Goal: Task Accomplishment & Management: Manage account settings

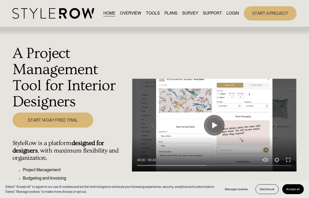
click at [233, 17] on link "LOGIN" at bounding box center [233, 13] width 12 height 7
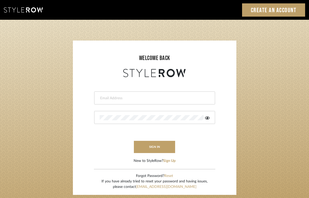
click at [157, 94] on div at bounding box center [154, 97] width 121 height 13
type input "J"
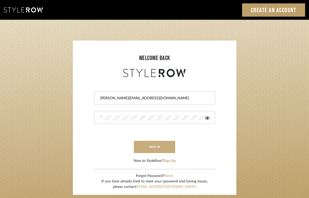
click at [168, 146] on button "sign in" at bounding box center [155, 147] width 42 height 12
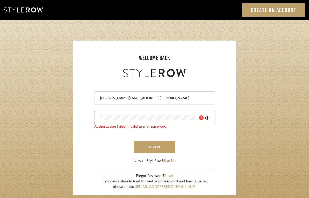
drag, startPoint x: 207, startPoint y: 120, endPoint x: 191, endPoint y: 122, distance: 16.6
click at [207, 120] on icon at bounding box center [207, 118] width 5 height 4
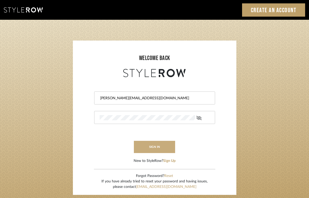
click at [151, 145] on button "sign in" at bounding box center [155, 147] width 42 height 12
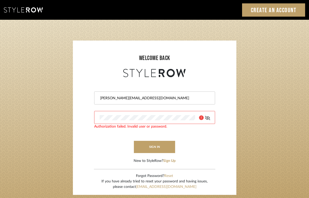
click at [132, 114] on div at bounding box center [154, 117] width 121 height 13
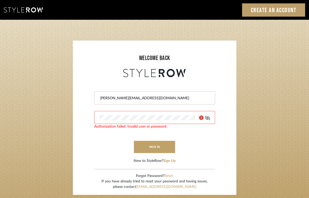
click at [132, 114] on div at bounding box center [154, 117] width 121 height 13
click at [130, 98] on input "jonathan@deniececduscheone.com" at bounding box center [154, 98] width 109 height 5
click at [138, 101] on div "jonathan@deniececduscheone.com" at bounding box center [154, 97] width 121 height 13
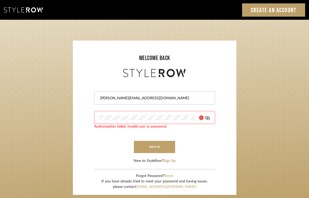
click at [139, 100] on input "jonathan@deniececduscheone.com" at bounding box center [154, 98] width 109 height 5
click at [139, 99] on input "jonathan@deniececduscheone.com" at bounding box center [154, 98] width 109 height 5
type input "jonathan@denieceduscheone.com"
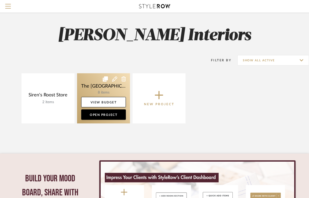
click at [112, 94] on link at bounding box center [103, 98] width 53 height 50
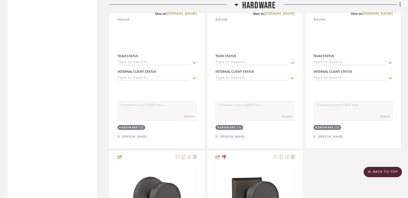
scroll to position [1077, 0]
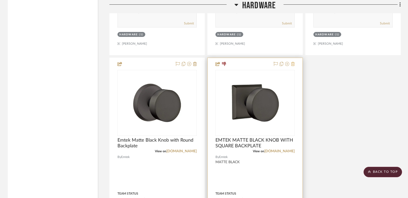
click at [293, 63] on icon at bounding box center [293, 64] width 4 height 4
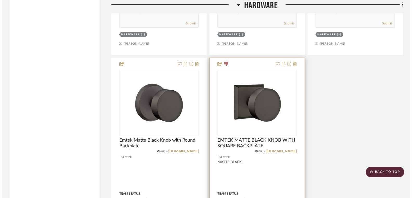
scroll to position [0, 0]
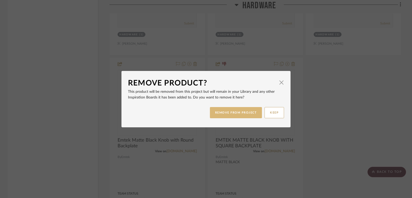
click at [253, 114] on button "REMOVE FROM PROJECT" at bounding box center [236, 112] width 52 height 11
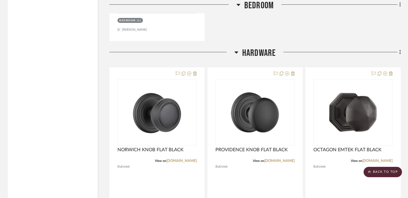
scroll to position [842, 0]
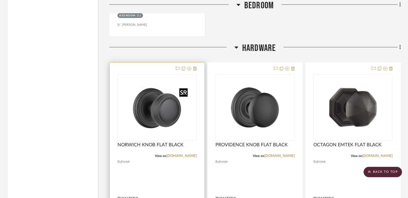
click at [0, 0] on img at bounding box center [0, 0] width 0 height 0
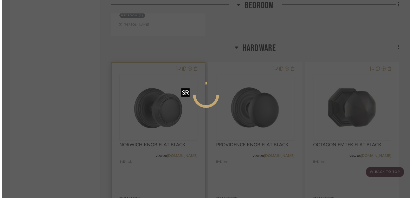
scroll to position [0, 0]
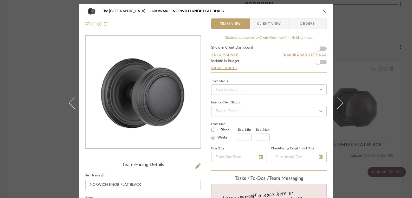
click at [266, 28] on span "Client View" at bounding box center [269, 23] width 24 height 10
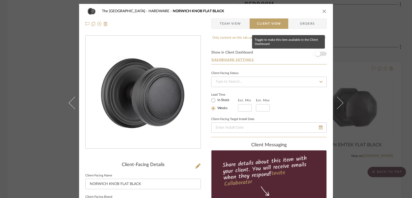
click at [313, 54] on span "button" at bounding box center [317, 53] width 5 height 5
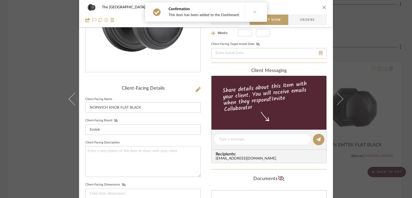
scroll to position [45, 0]
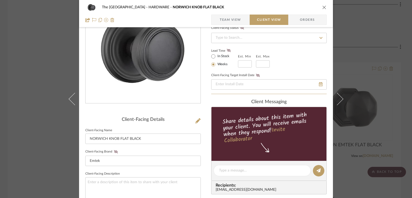
click at [313, 9] on icon "close" at bounding box center [324, 7] width 4 height 4
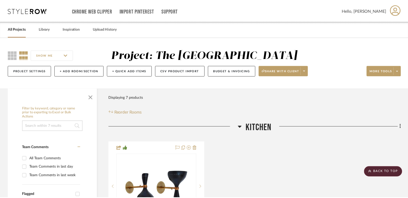
scroll to position [842, 0]
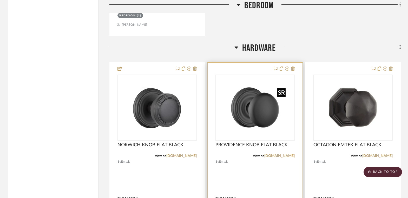
click at [0, 0] on img at bounding box center [0, 0] width 0 height 0
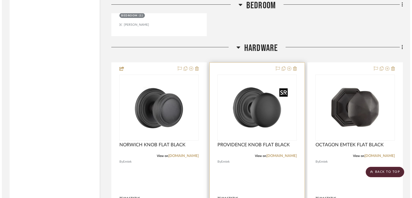
scroll to position [0, 0]
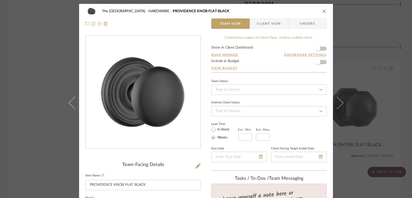
click at [272, 21] on span "Client View" at bounding box center [269, 23] width 24 height 10
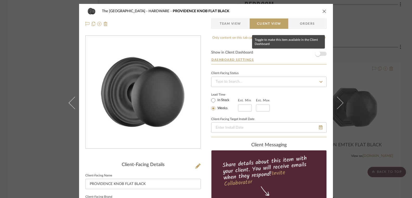
click at [313, 54] on span "button" at bounding box center [317, 53] width 5 height 5
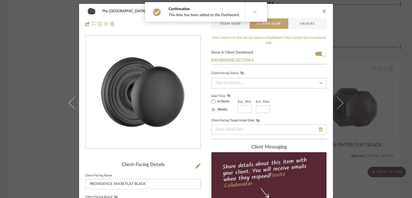
click at [313, 10] on icon "close" at bounding box center [324, 11] width 4 height 4
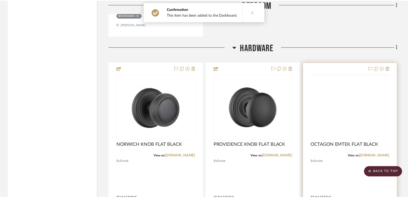
scroll to position [842, 0]
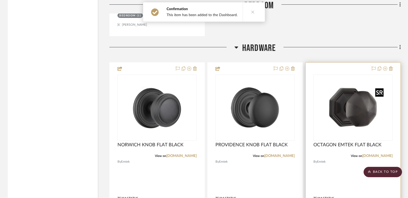
click at [0, 0] on img at bounding box center [0, 0] width 0 height 0
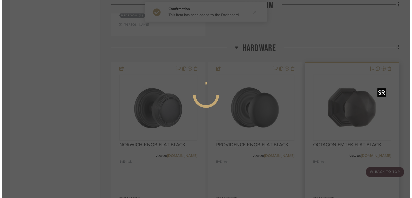
scroll to position [0, 0]
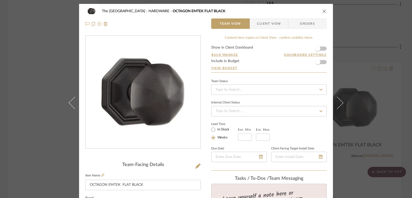
click at [270, 26] on span "Client View" at bounding box center [269, 23] width 24 height 10
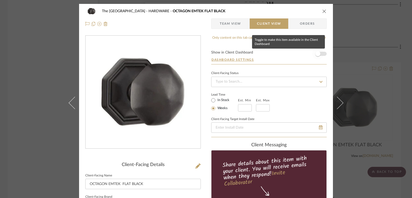
click at [313, 54] on span "button" at bounding box center [317, 53] width 5 height 5
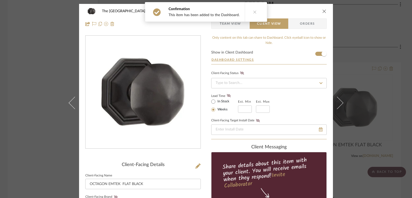
click at [313, 13] on icon "close" at bounding box center [324, 11] width 4 height 4
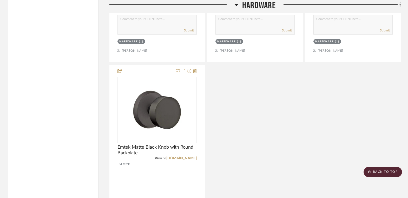
scroll to position [1096, 0]
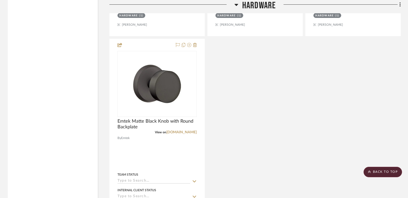
drag, startPoint x: 245, startPoint y: 117, endPoint x: 236, endPoint y: 104, distance: 16.2
click at [245, 117] on div "OCTAGON EMTEK FLAT BLACK View on emtek.com By Emtek Team Status Internal Client…" at bounding box center [254, 37] width 291 height 458
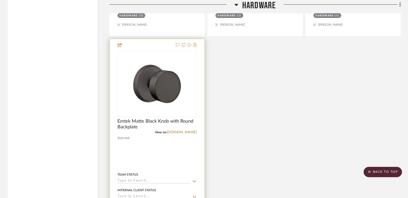
click at [195, 45] on icon at bounding box center [195, 45] width 4 height 4
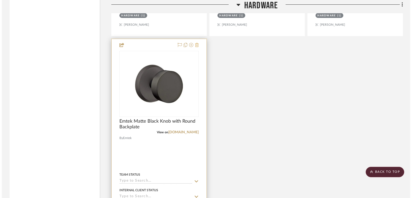
scroll to position [0, 0]
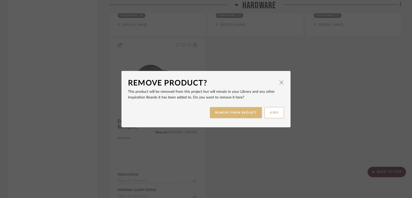
click at [228, 114] on button "REMOVE FROM PROJECT" at bounding box center [236, 112] width 52 height 11
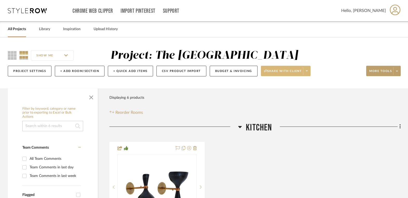
click at [295, 72] on span "Share with client" at bounding box center [283, 73] width 38 height 8
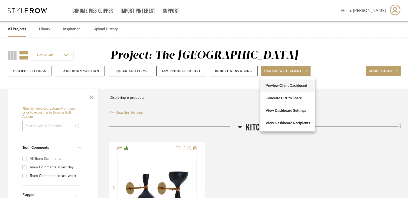
click at [290, 85] on span "Preview Client Dashboard" at bounding box center [288, 86] width 44 height 4
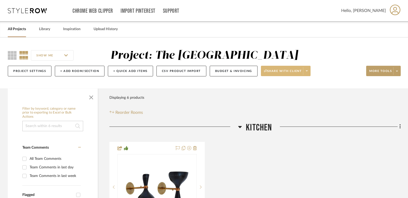
click at [309, 70] on span at bounding box center [306, 71] width 7 height 8
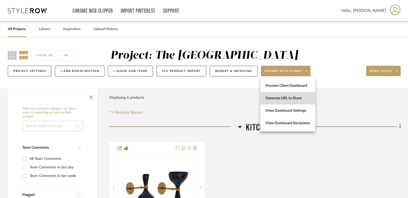
click at [288, 96] on span "Generate URL to Share" at bounding box center [288, 98] width 44 height 4
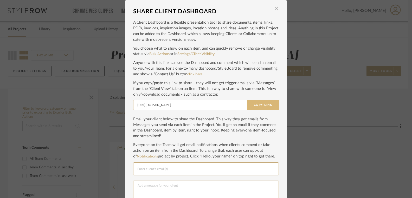
click at [262, 105] on button "Copy Link" at bounding box center [262, 105] width 31 height 10
click at [265, 105] on button "Copy Link" at bounding box center [262, 105] width 31 height 10
drag, startPoint x: 274, startPoint y: 10, endPoint x: 264, endPoint y: 1, distance: 13.6
click at [274, 10] on span "button" at bounding box center [276, 8] width 10 height 10
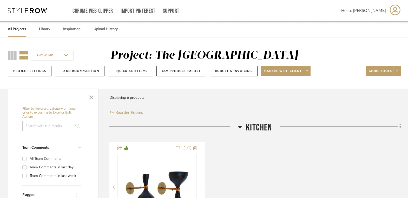
click at [22, 30] on link "All Projects" at bounding box center [17, 29] width 18 height 7
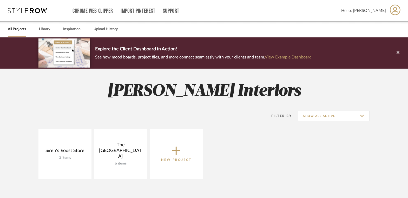
click at [181, 145] on button "New Project" at bounding box center [176, 154] width 53 height 50
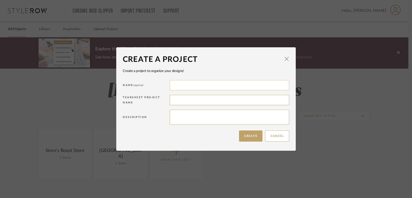
click at [214, 87] on input at bounding box center [229, 85] width 120 height 10
type input "SPRUCE STREET"
click at [247, 136] on button "Create" at bounding box center [250, 135] width 23 height 11
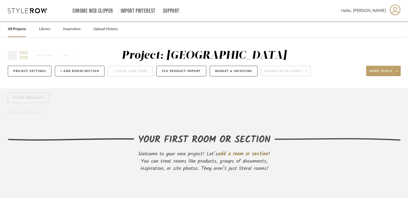
click at [23, 14] on div "Chrome Web Clipper Import Pinterest Support All Projects Library Inspiration Up…" at bounding box center [204, 10] width 393 height 21
click at [30, 11] on icon at bounding box center [27, 10] width 39 height 5
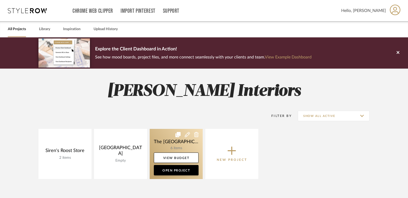
click at [184, 147] on link at bounding box center [176, 154] width 53 height 50
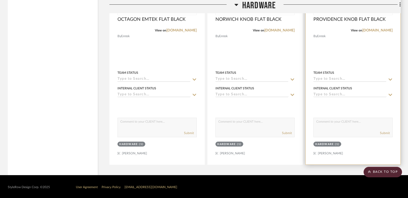
scroll to position [967, 0]
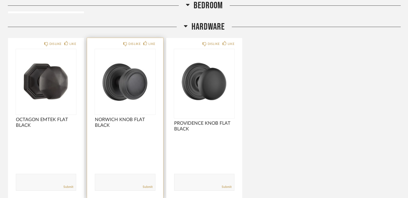
scroll to position [666, 0]
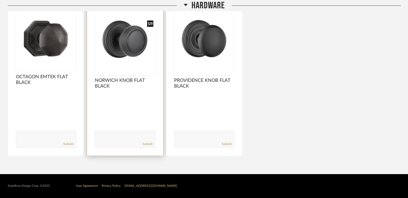
click at [124, 57] on img "0" at bounding box center [125, 38] width 60 height 65
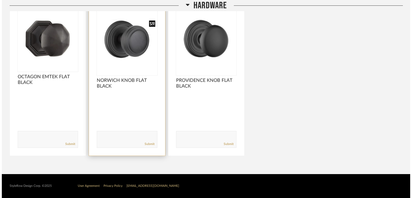
scroll to position [0, 0]
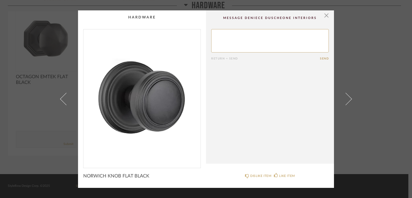
click at [361, 72] on div "× Return = Send Send NORWICH KNOB FLAT BLACK DISLIKE ITEM LIKE ITEM" at bounding box center [206, 99] width 412 height 198
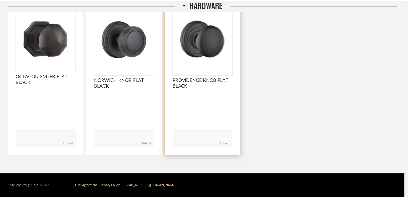
scroll to position [666, 0]
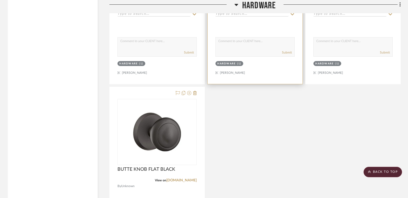
scroll to position [1119, 0]
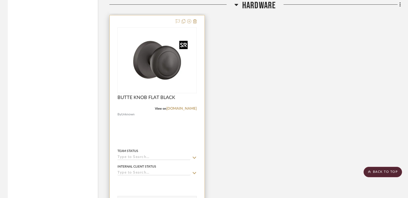
click at [182, 69] on img "0" at bounding box center [157, 60] width 65 height 65
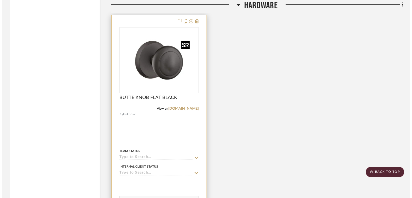
scroll to position [0, 0]
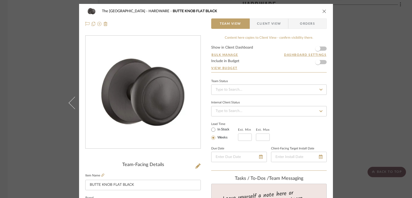
click at [271, 22] on span "Client View" at bounding box center [269, 23] width 24 height 10
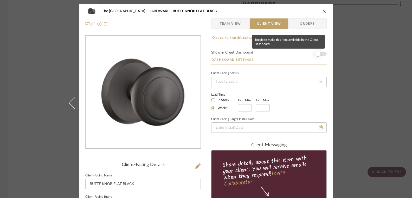
click at [317, 52] on span "button" at bounding box center [317, 53] width 5 height 5
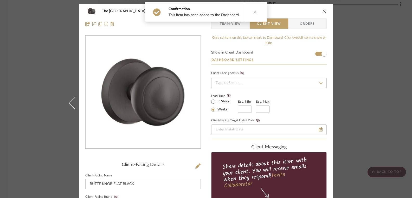
click at [323, 10] on icon "close" at bounding box center [324, 11] width 4 height 4
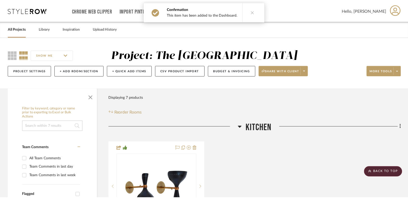
scroll to position [1119, 0]
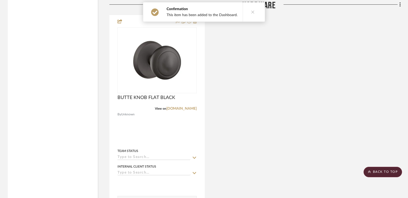
click at [357, 44] on div "OCTAGON EMTEK FLAT BLACK View on emtek.com By Emtek Team Status Internal Client…" at bounding box center [254, 14] width 291 height 458
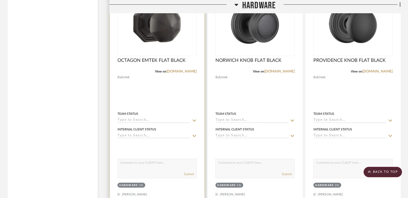
scroll to position [921, 0]
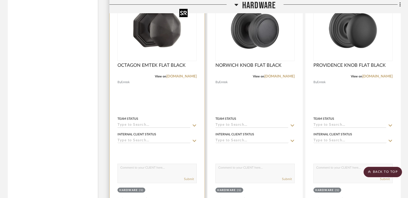
click at [157, 48] on img "0" at bounding box center [157, 28] width 65 height 65
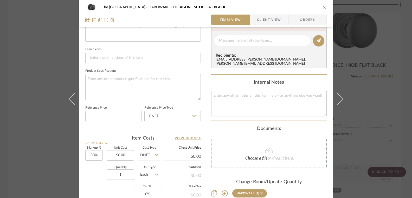
scroll to position [18, 0]
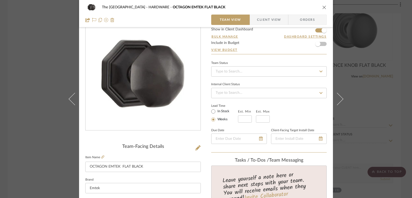
click at [322, 5] on icon "close" at bounding box center [324, 7] width 4 height 4
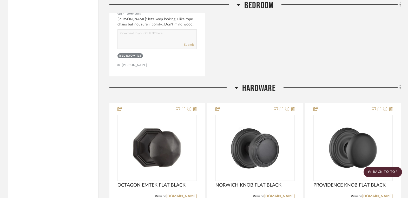
scroll to position [785, 0]
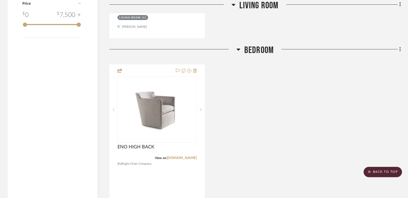
scroll to position [613, 0]
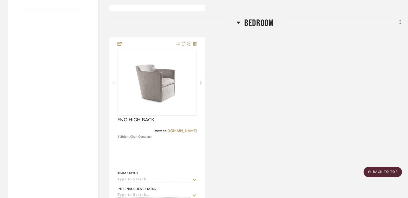
click at [271, 74] on div "ENO HIGH BACK View on brightchair.com By Bright Chair Company Team Status Inter…" at bounding box center [254, 151] width 291 height 228
click at [400, 22] on icon at bounding box center [399, 22] width 1 height 4
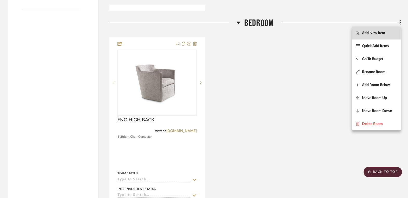
click at [390, 34] on span "Add New Item" at bounding box center [376, 33] width 41 height 4
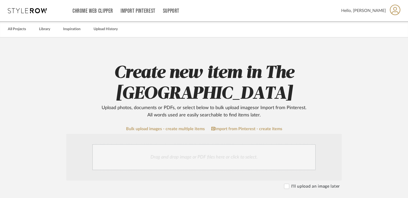
click at [173, 144] on div "Drag and drop image or PDF files here or click to select." at bounding box center [203, 157] width 223 height 26
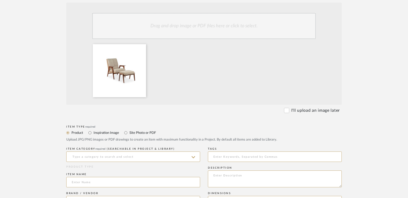
scroll to position [132, 0]
click at [103, 151] on input at bounding box center [133, 156] width 134 height 10
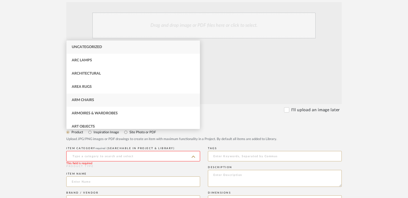
click at [100, 102] on div "Arm Chairs" at bounding box center [133, 100] width 133 height 13
type input "Arm Chairs"
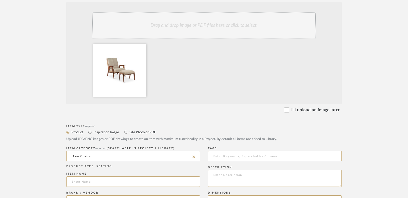
drag, startPoint x: 97, startPoint y: 160, endPoint x: 107, endPoint y: 152, distance: 12.5
click at [97, 176] on input at bounding box center [133, 181] width 134 height 10
type input "LEGATO LOUNGE CHAIR & OTTOMAN"
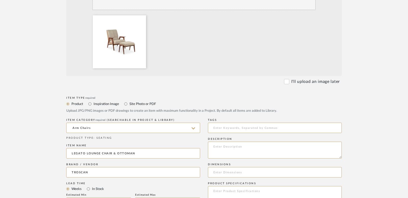
scroll to position [220, 0]
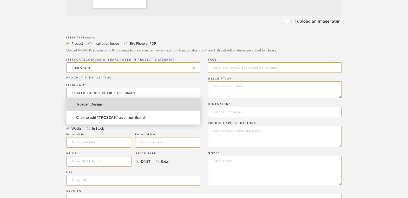
click at [97, 104] on span "Troscan Design" at bounding box center [89, 104] width 26 height 4
type input "Troscan Design"
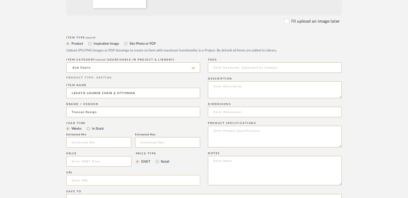
click at [114, 175] on input "url" at bounding box center [133, 180] width 134 height 10
paste input "https://www.troscandesign.com/products/seating/lounge-chairs#LegatoLoungeChairF…"
type input "https://www.troscandesign.com/products/seating/lounge-chairs#LegatoLoungeChairF…"
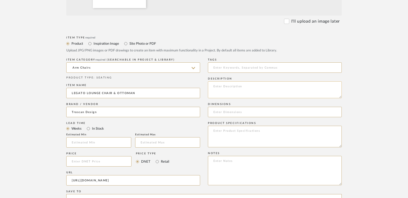
click at [221, 81] on textarea at bounding box center [275, 89] width 134 height 17
paste textarea "29.5 W x 35.5 D x 33.5 H 17.5 Seat Height 22.5 Arm Height Ottoman: 24.25 W x 15…"
type textarea "29.5 W x 35.5 D x 33.5 H 17.5 Seat Height 22.5 Arm Height Ottoman: 24.25 W x 15…"
click at [225, 107] on input at bounding box center [275, 112] width 134 height 10
paste input "29.5 W x 35.5 D x 33.5 H 17.5 Seat Height 22.5 Arm Height Ottoman: 24.25 W x 15…"
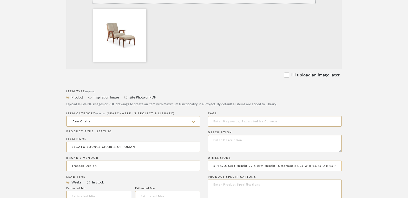
scroll to position [169, 0]
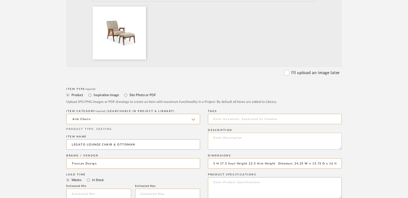
type input "29.5 W x 35.5 D x 33.5 H 17.5 Seat Height 22.5 Arm Height Ottoman: 24.25 W x 15…"
click at [241, 133] on textarea at bounding box center [275, 141] width 134 height 17
paste textarea "29.5 W x 35.5 D x 33.5 H 17.5 Seat Height 22.5 Arm Height Ottoman: 24.25 W x 15…"
type textarea "29.5 W x 35.5 D x 33.5 H 17.5 Seat Height 22.5 Arm Height Ottoman: 24.25 W x 15…"
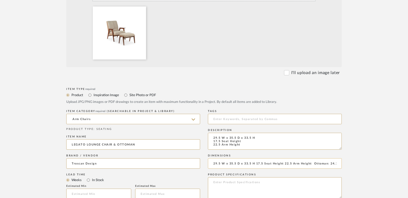
click at [228, 158] on input "29.5 W x 35.5 D x 33.5 H 17.5 Seat Height 22.5 Arm Height Ottoman: 24.25 W x 15…" at bounding box center [275, 163] width 134 height 10
click at [229, 158] on input "29.5 W x 35.5 D x 33.5 H 17.5 Seat Height 22.5 Arm Height Ottoman: 24.25 W x 15…" at bounding box center [275, 163] width 134 height 10
click at [313, 158] on input "29.5 W x 35.5 D x 33.5 H 17.5 Seat Height 22.5 Arm Height Ottoman: 24.25 W x 15…" at bounding box center [275, 163] width 134 height 10
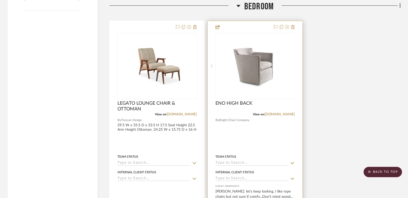
scroll to position [621, 0]
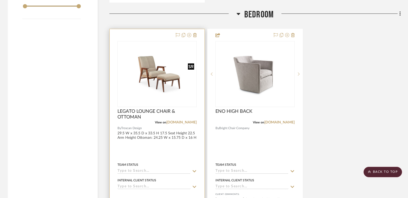
click at [174, 83] on img at bounding box center [157, 74] width 78 height 49
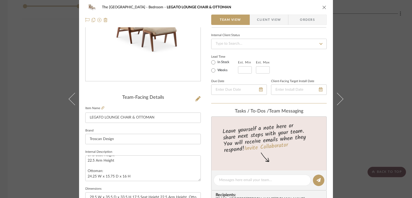
scroll to position [0, 0]
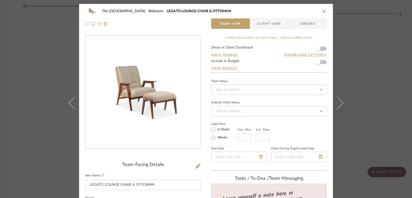
click at [257, 26] on span "Client View" at bounding box center [269, 23] width 24 height 10
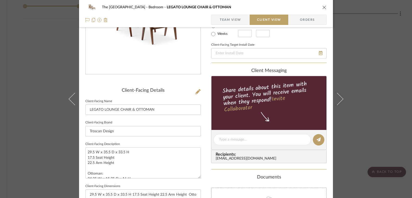
scroll to position [31, 0]
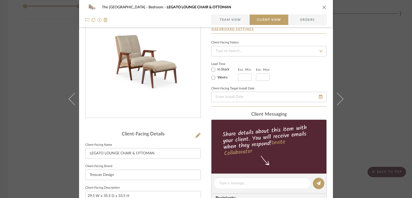
click at [323, 7] on icon "close" at bounding box center [324, 7] width 4 height 4
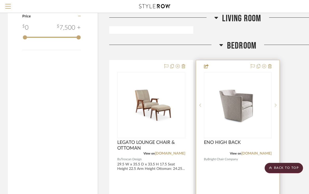
scroll to position [577, 0]
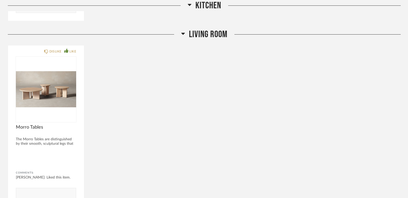
scroll to position [662, 0]
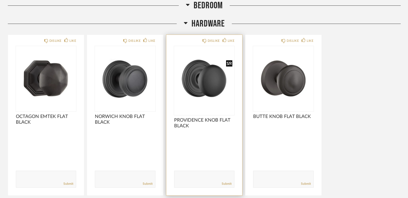
scroll to position [631, 0]
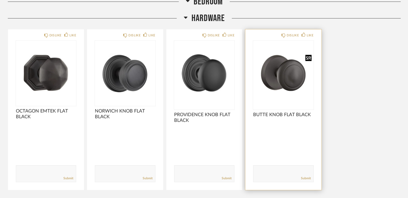
click at [0, 0] on img at bounding box center [0, 0] width 0 height 0
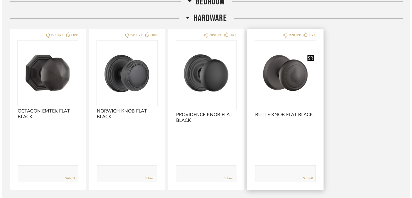
scroll to position [0, 0]
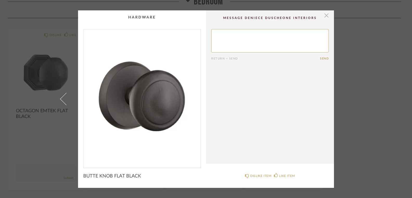
click at [323, 15] on span "button" at bounding box center [326, 15] width 10 height 10
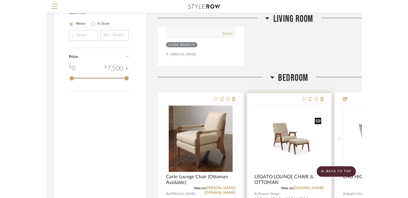
scroll to position [554, 0]
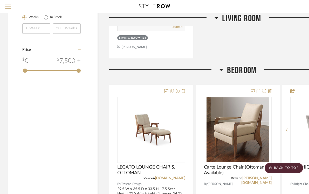
drag, startPoint x: 238, startPoint y: 122, endPoint x: 312, endPoint y: 44, distance: 107.9
